Goal: Task Accomplishment & Management: Use online tool/utility

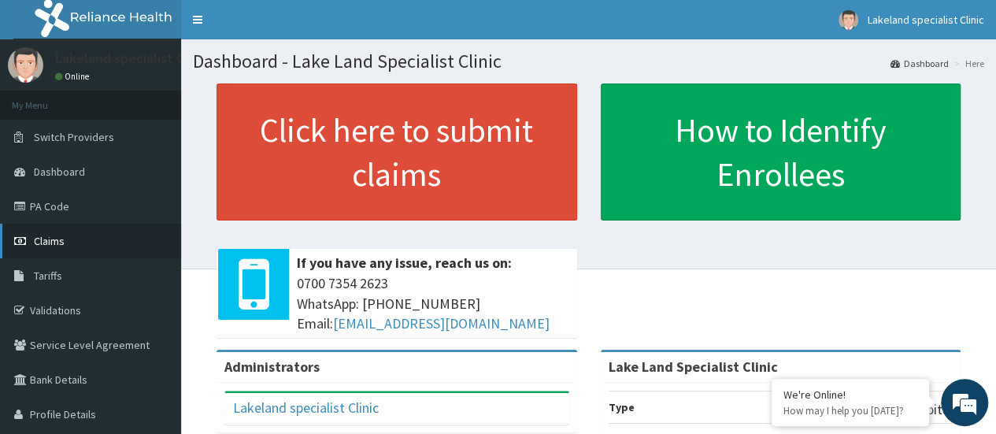
click at [46, 242] on span "Claims" at bounding box center [49, 241] width 31 height 14
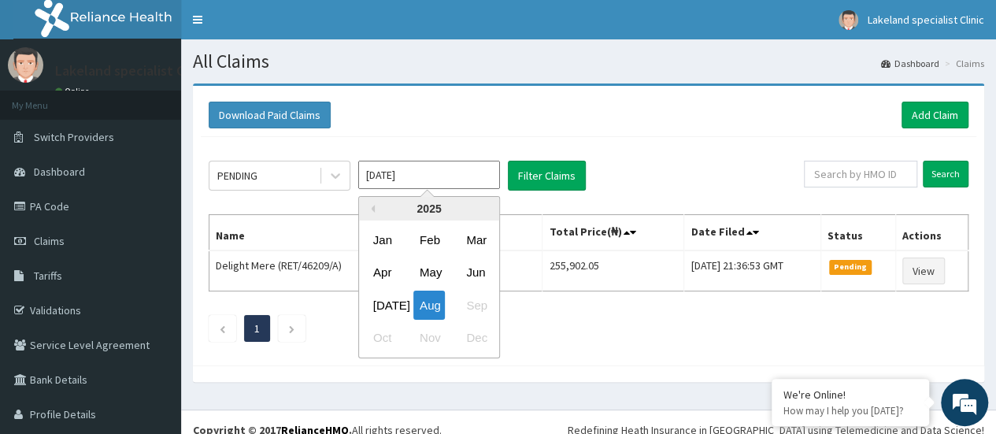
click at [413, 179] on input "[DATE]" at bounding box center [429, 175] width 142 height 28
click at [475, 303] on div "[DATE] Aug Sep" at bounding box center [429, 305] width 140 height 32
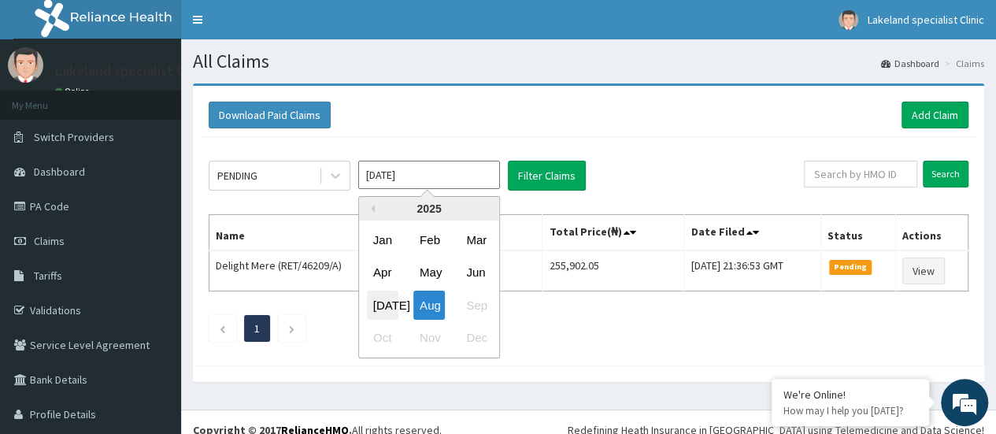
click at [381, 305] on div "[DATE]" at bounding box center [382, 304] width 31 height 29
click at [442, 175] on input "[DATE]" at bounding box center [429, 175] width 142 height 28
click at [387, 303] on div "[DATE]" at bounding box center [382, 304] width 31 height 29
click at [446, 176] on input "[DATE]" at bounding box center [429, 175] width 142 height 28
click at [435, 309] on div "Aug" at bounding box center [428, 304] width 31 height 29
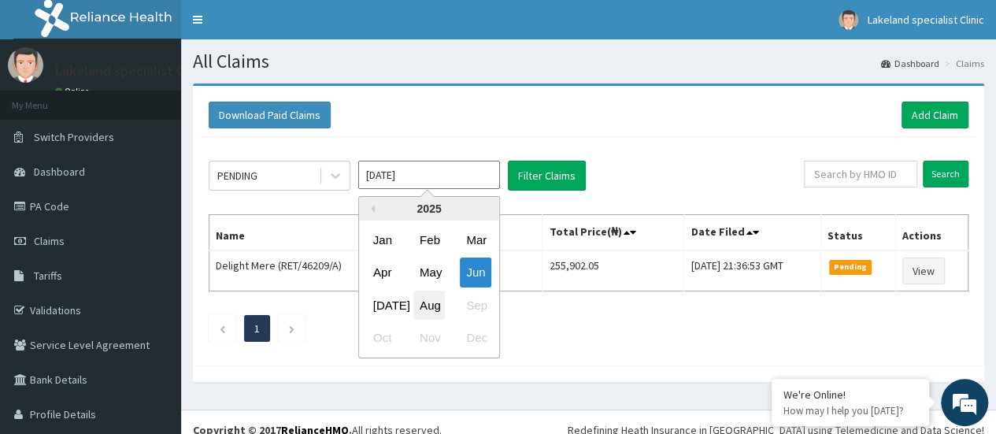
type input "[DATE]"
click at [457, 176] on input "[DATE]" at bounding box center [429, 175] width 142 height 28
click at [433, 303] on div "Aug" at bounding box center [428, 304] width 31 height 29
click at [442, 177] on input "[DATE]" at bounding box center [429, 175] width 142 height 28
click at [472, 309] on div "[DATE] Aug Sep" at bounding box center [429, 305] width 140 height 32
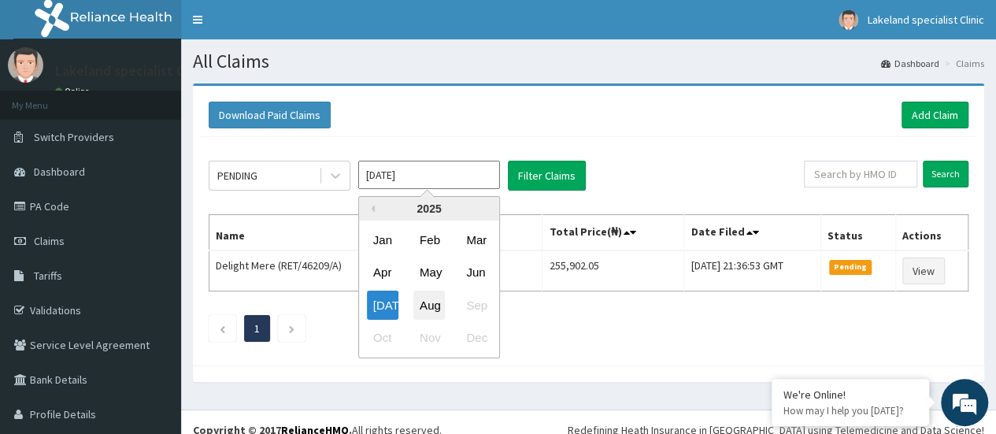
click at [432, 308] on div "Aug" at bounding box center [428, 304] width 31 height 29
